Goal: Navigation & Orientation: Find specific page/section

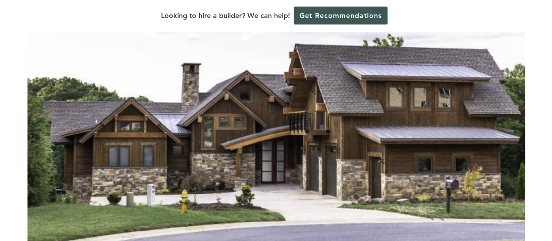
scroll to position [215, 0]
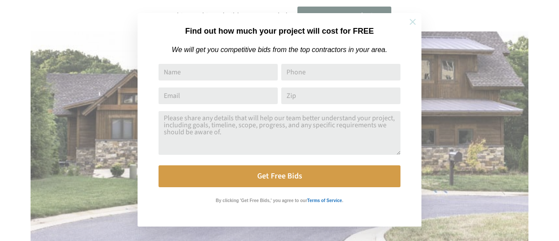
click at [415, 21] on icon at bounding box center [413, 22] width 10 height 10
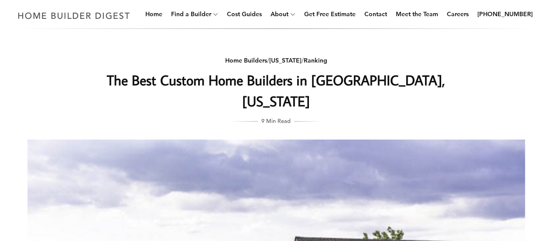
scroll to position [0, 0]
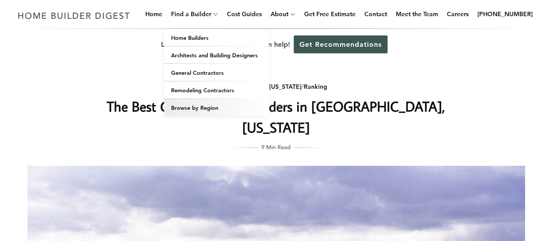
click at [213, 105] on link "Browse by Region" at bounding box center [216, 107] width 105 height 17
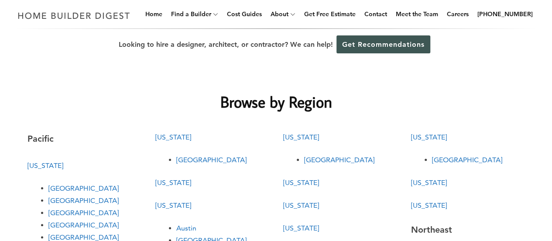
click at [439, 136] on link "[US_STATE]" at bounding box center [429, 137] width 36 height 8
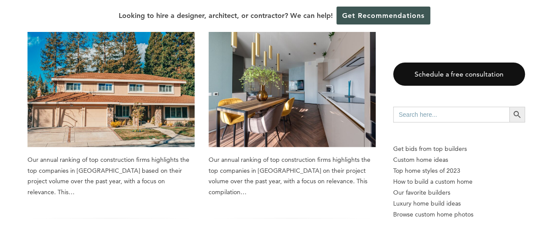
scroll to position [136, 0]
